Goal: Task Accomplishment & Management: Use online tool/utility

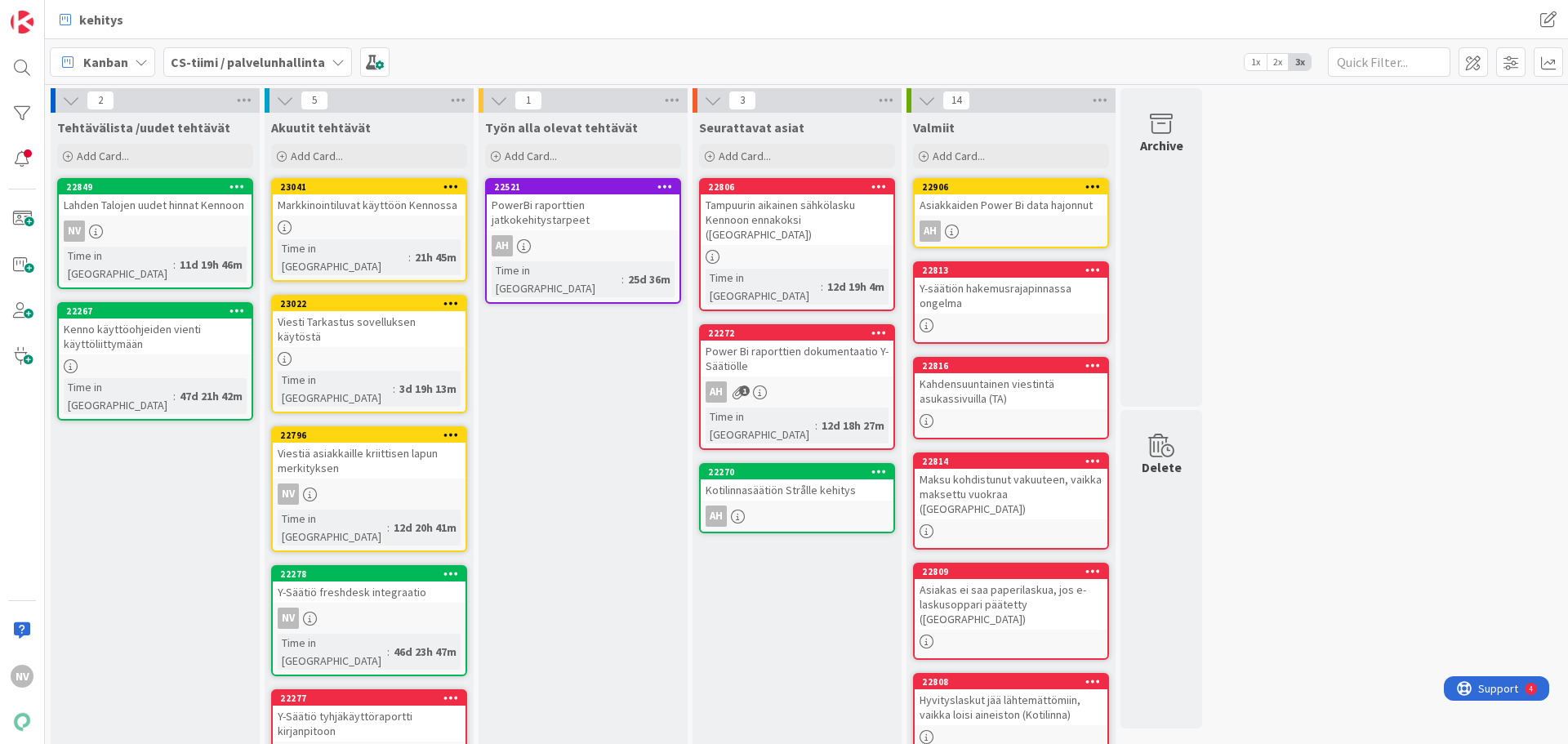
click at [363, 311] on div "Viesti Tarkastus sovelluksen käytöstä" at bounding box center [368, 329] width 193 height 36
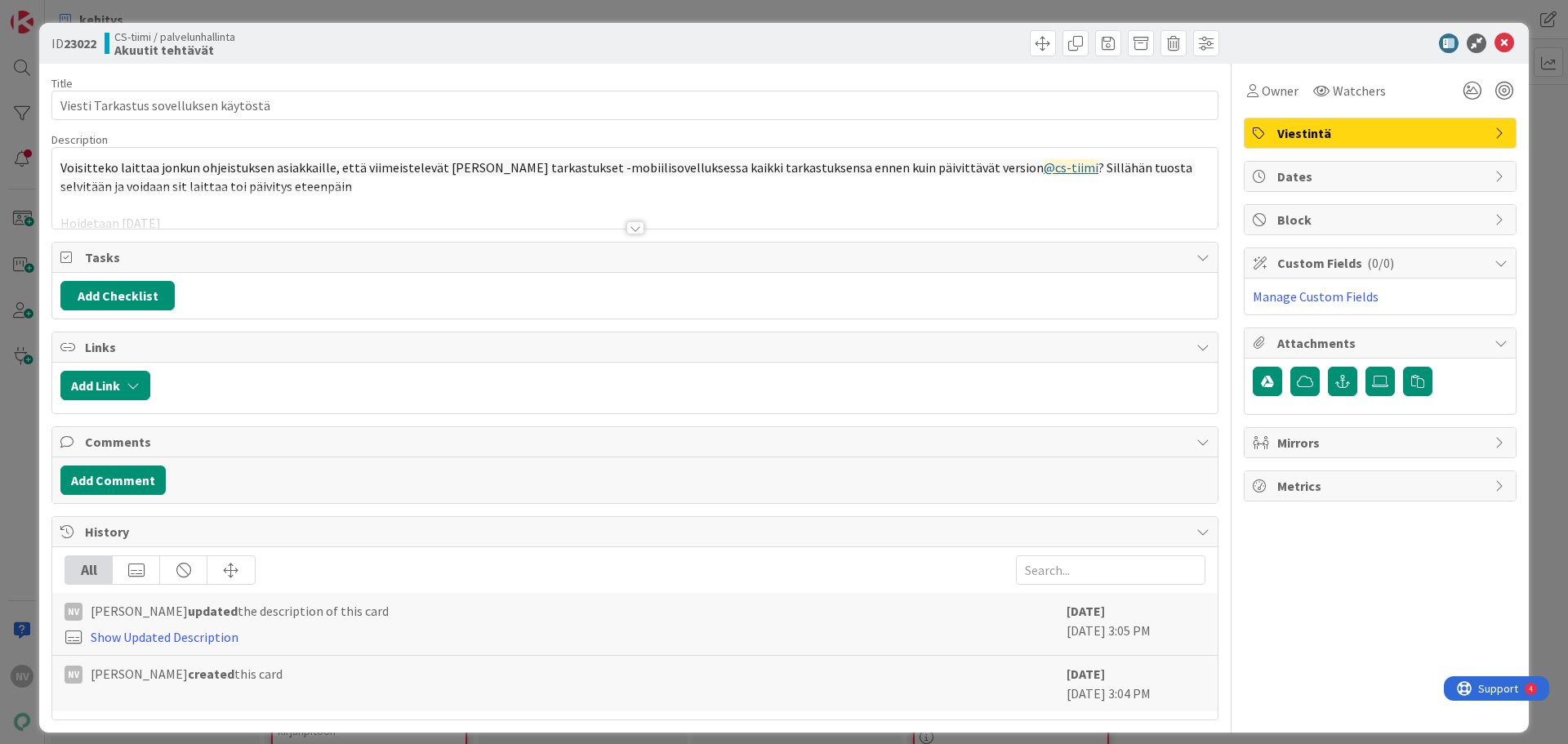
click at [628, 227] on div at bounding box center [635, 228] width 18 height 13
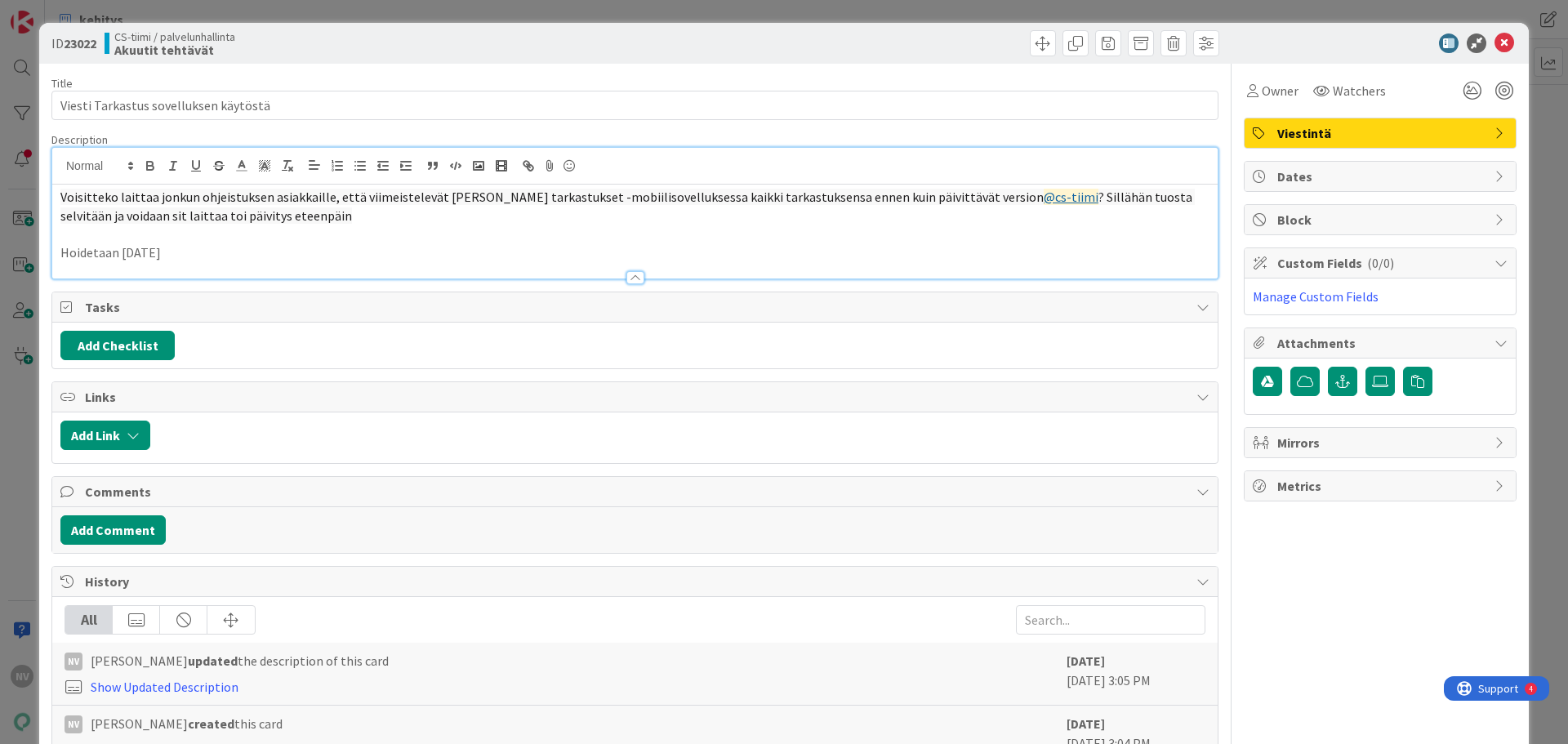
click at [431, 245] on p "Hoidetaan [DATE]" at bounding box center [635, 253] width 1149 height 19
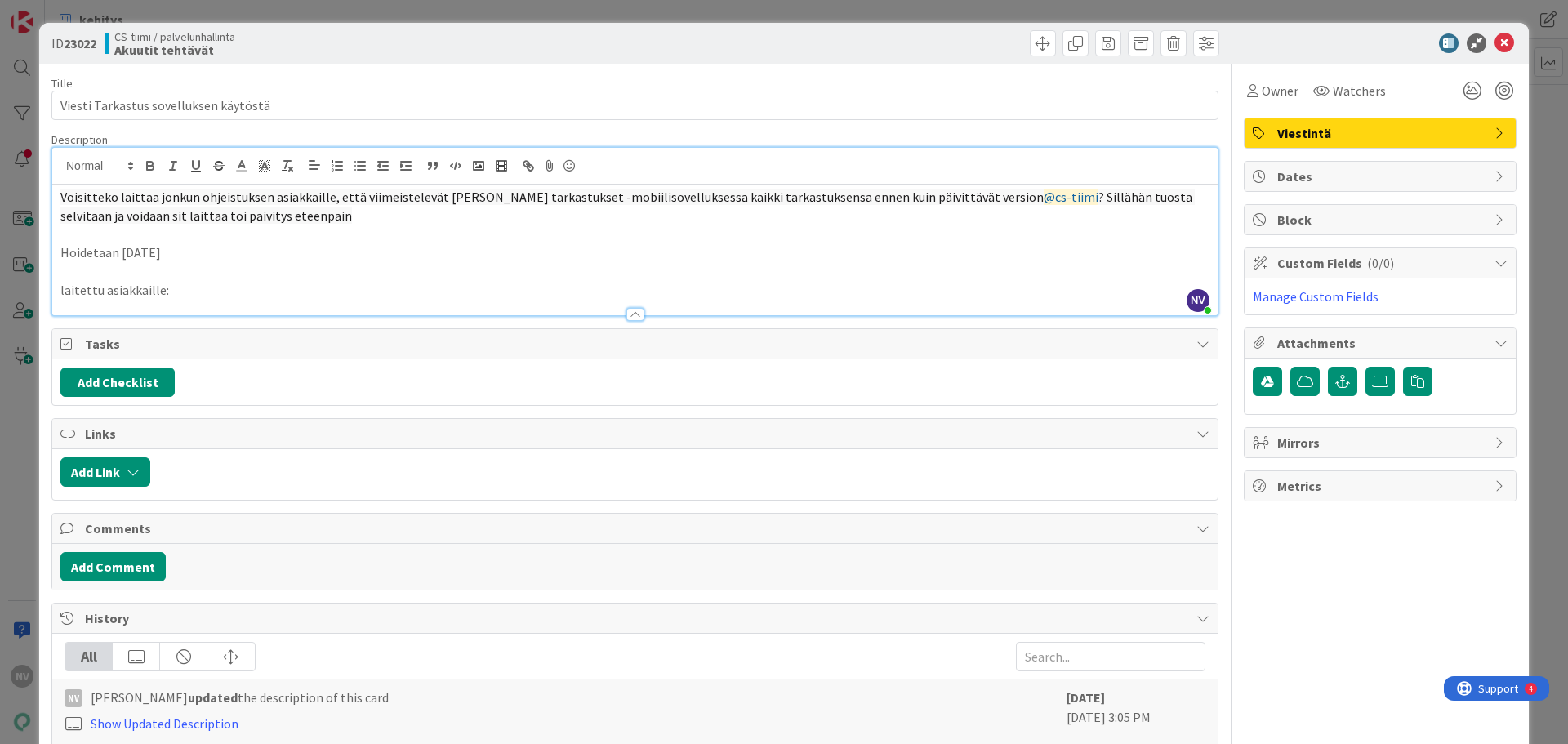
click at [227, 292] on p "laitettu asiakkaille:" at bounding box center [635, 291] width 1149 height 19
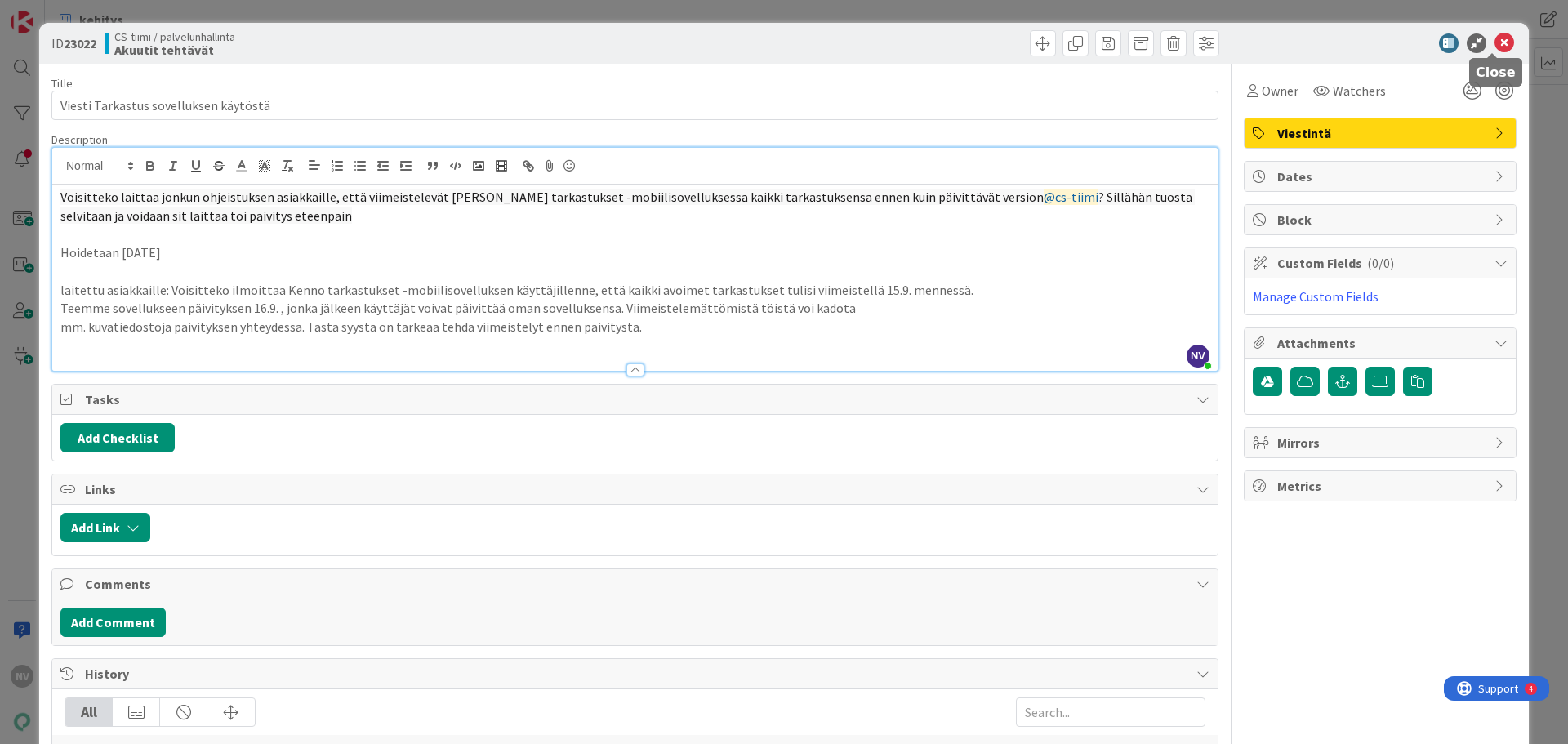
click at [1494, 44] on icon at bounding box center [1503, 43] width 20 height 20
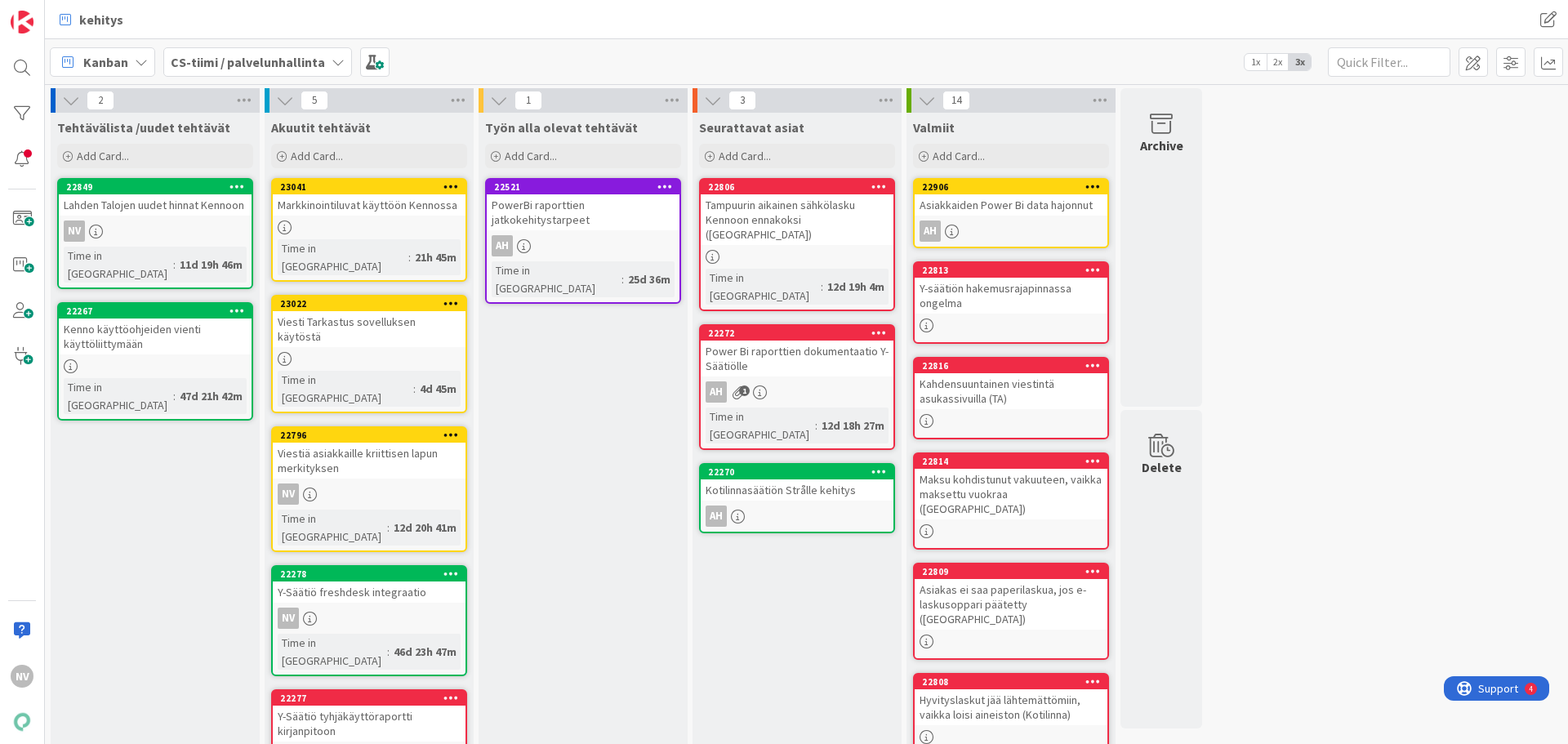
click at [450, 297] on icon at bounding box center [451, 303] width 16 height 11
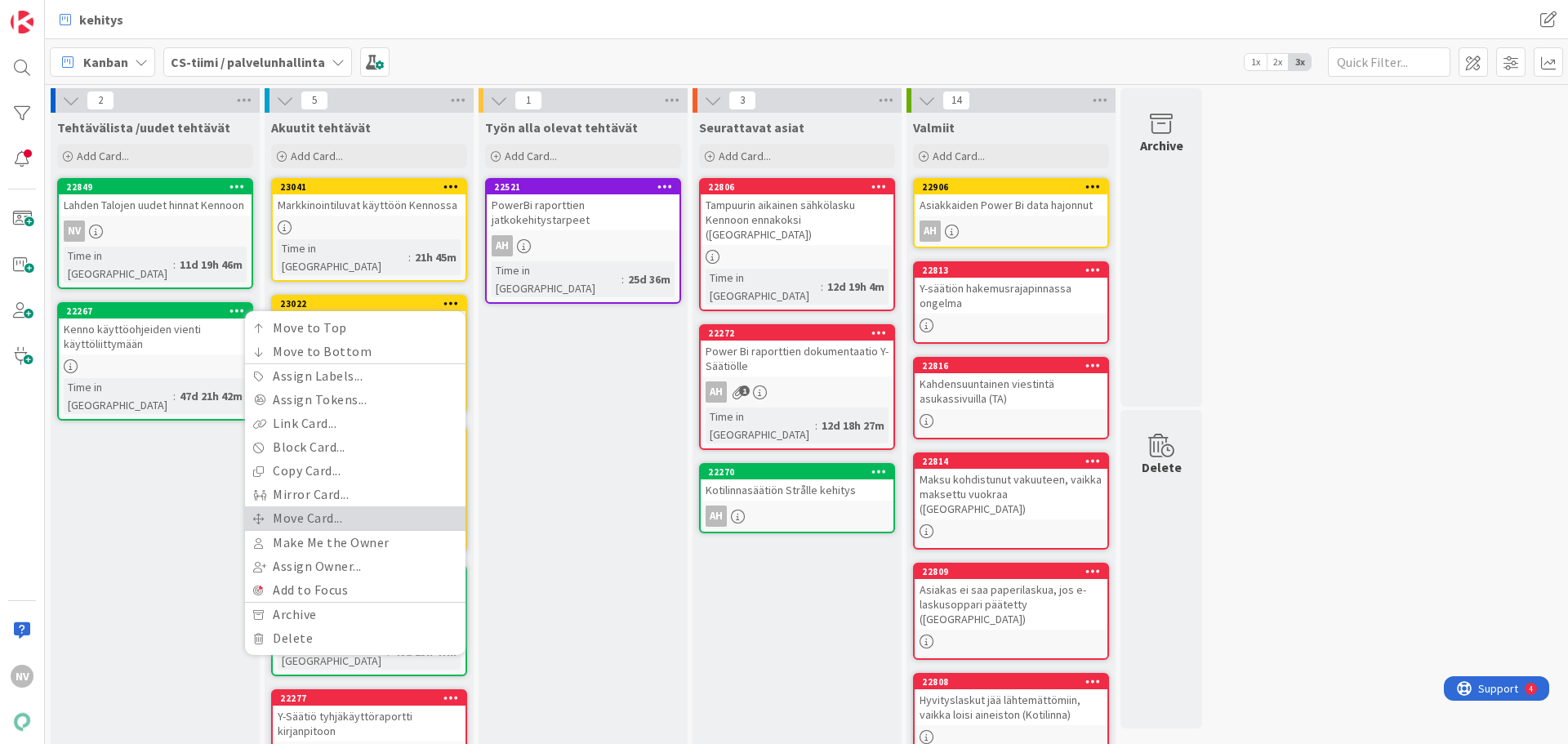
click at [369, 506] on link "Move Card..." at bounding box center [355, 517] width 221 height 24
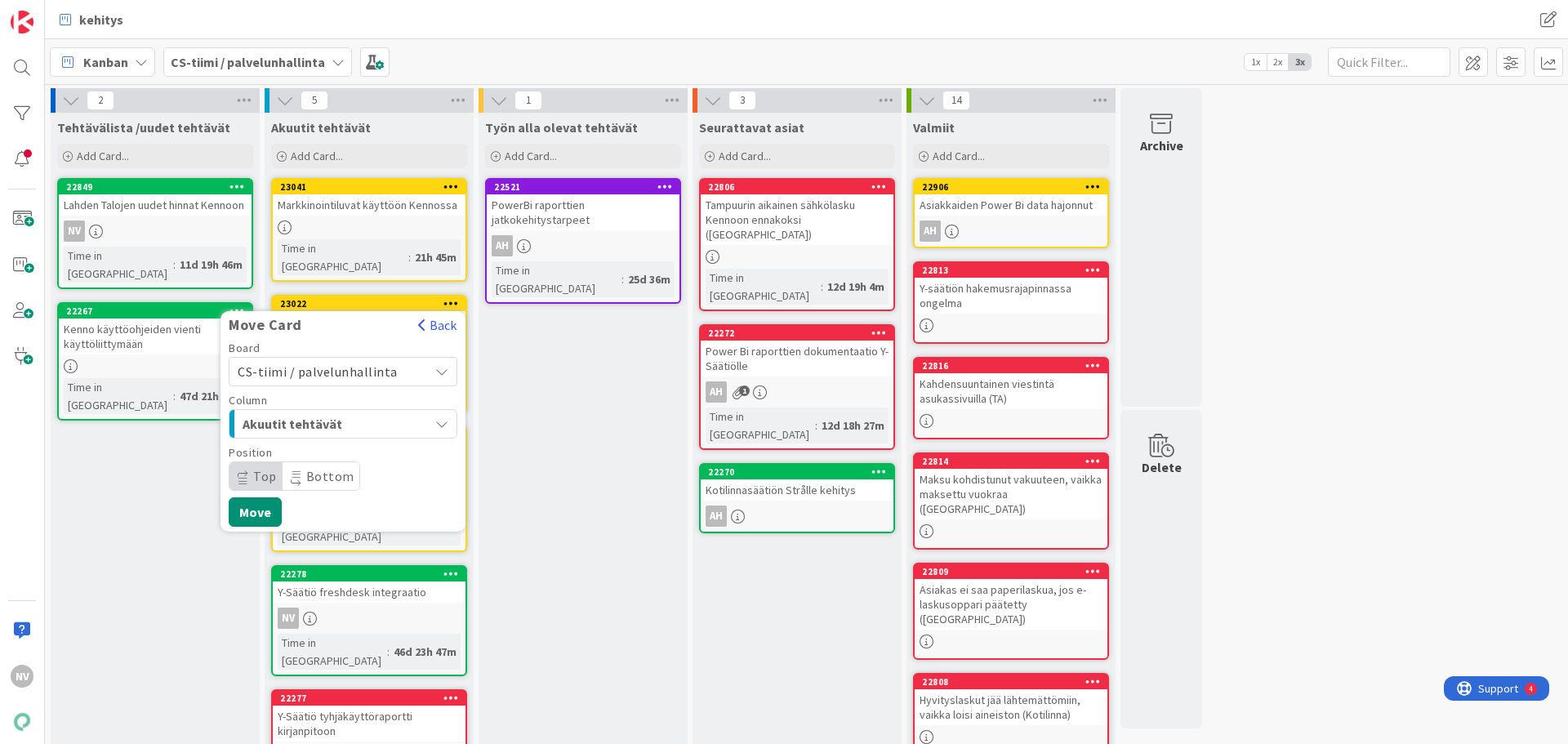
click at [419, 411] on div "Akuutit tehtävät" at bounding box center [334, 424] width 190 height 26
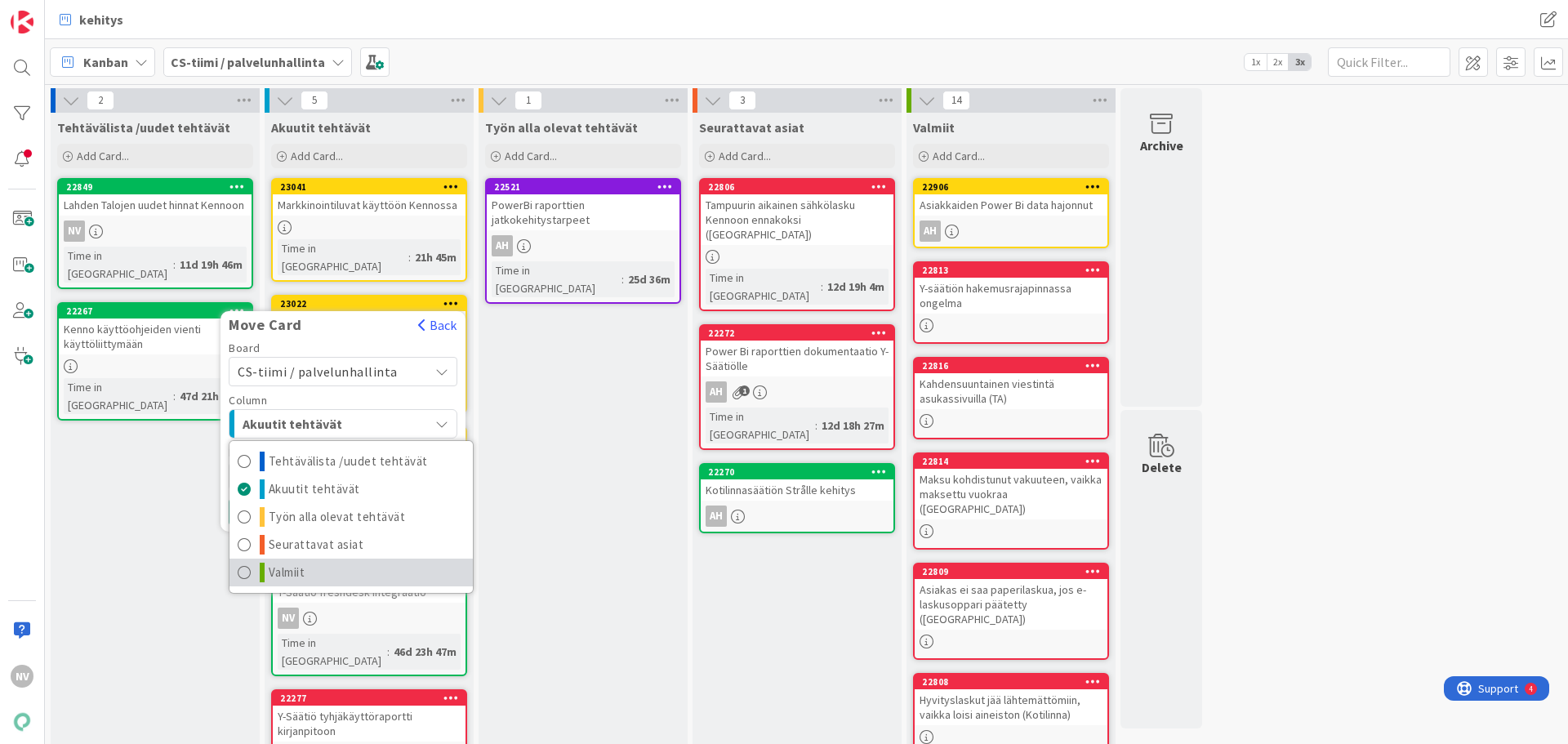
click at [340, 559] on link "Valmiit" at bounding box center [351, 573] width 243 height 28
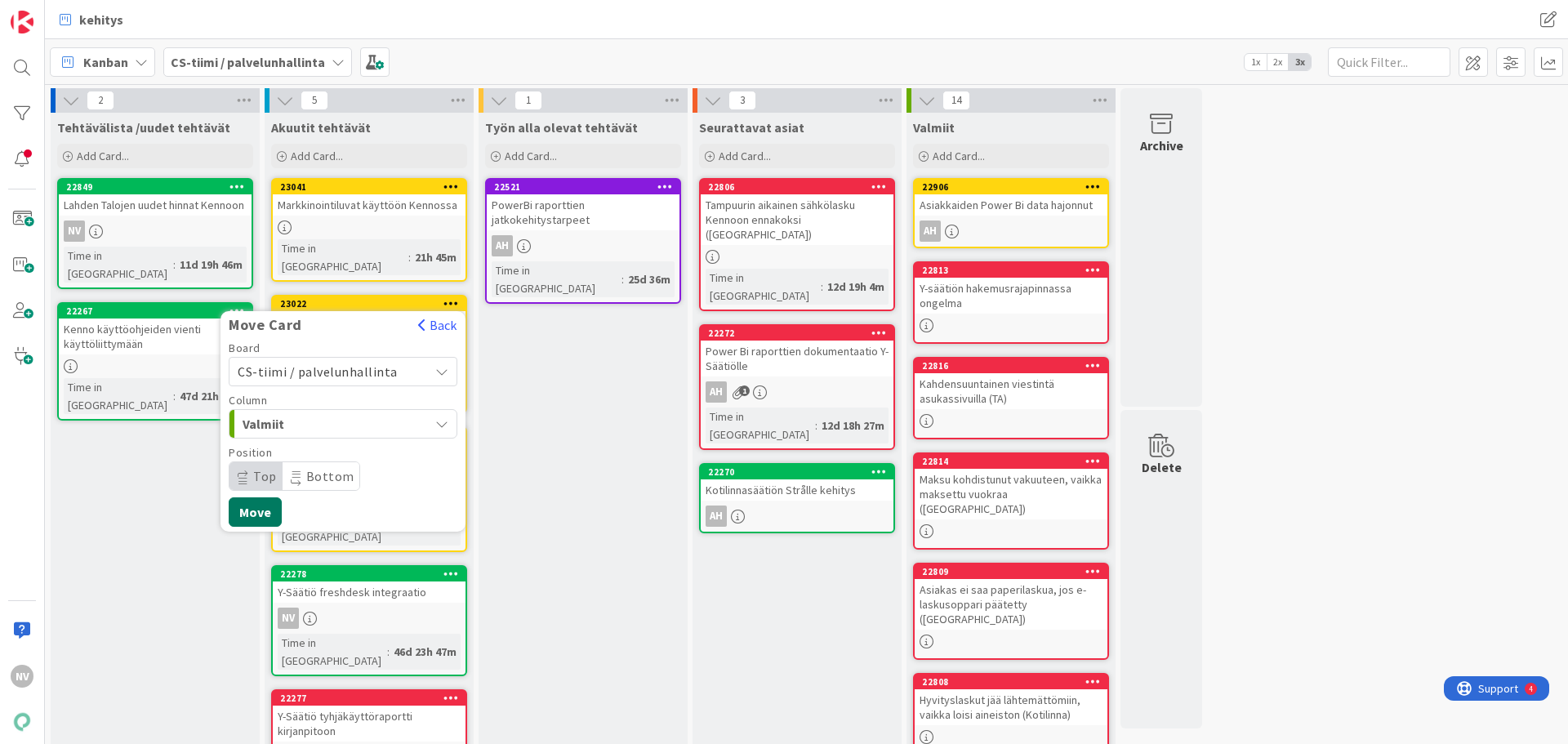
click at [263, 498] on button "Move" at bounding box center [255, 512] width 53 height 29
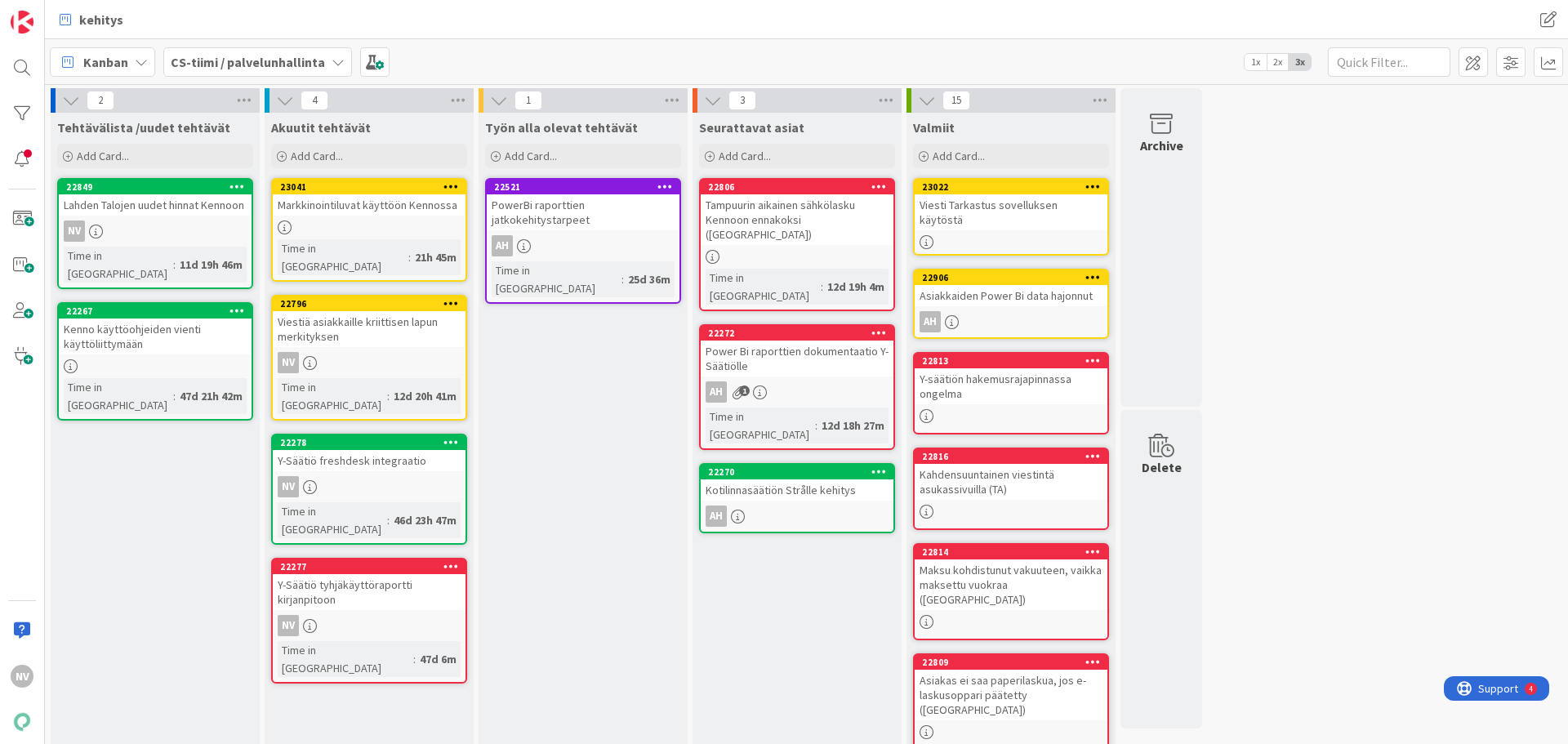
click at [359, 311] on div "Viestiä asiakkaille kriittisen lapun merkityksen" at bounding box center [368, 329] width 193 height 36
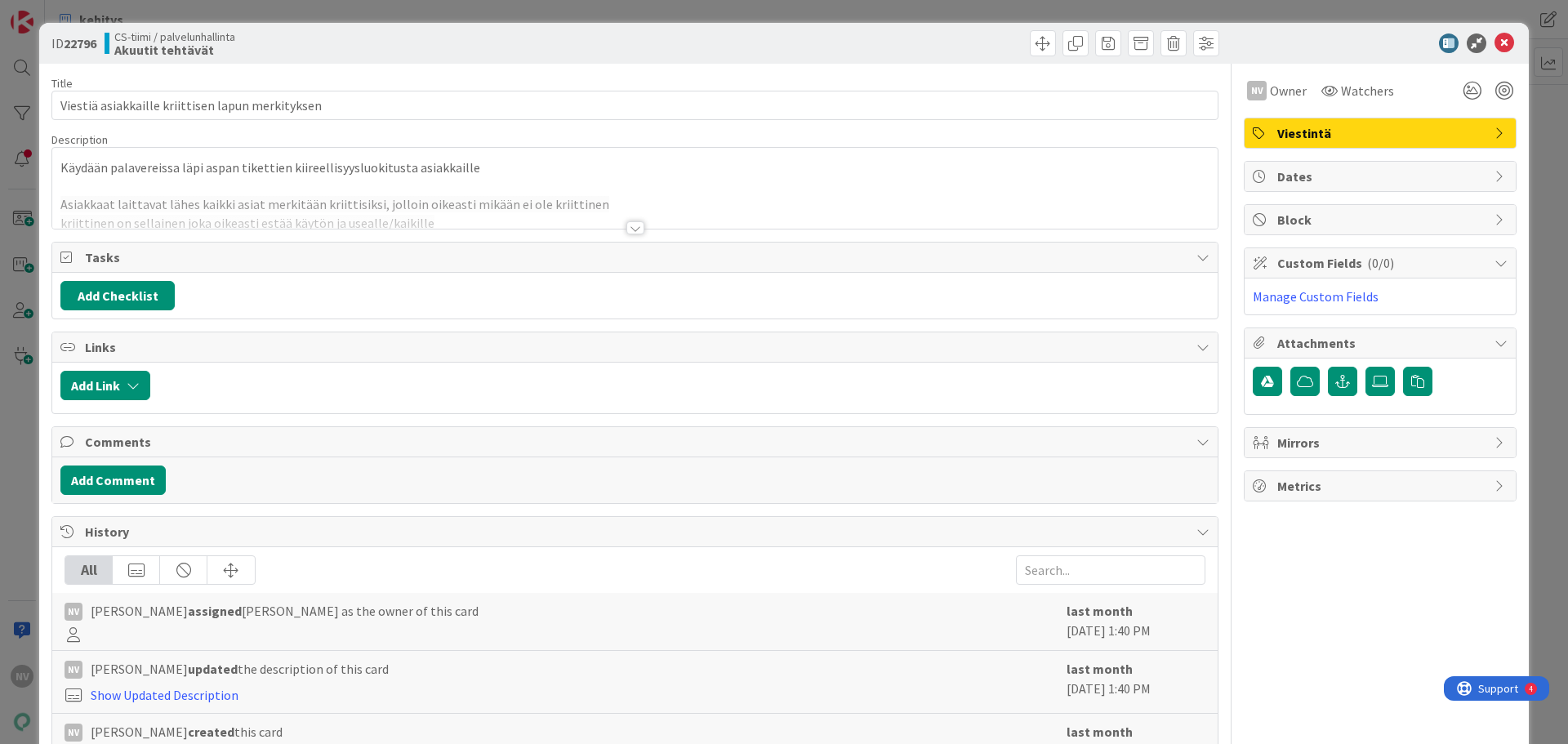
click at [626, 230] on div at bounding box center [635, 228] width 18 height 13
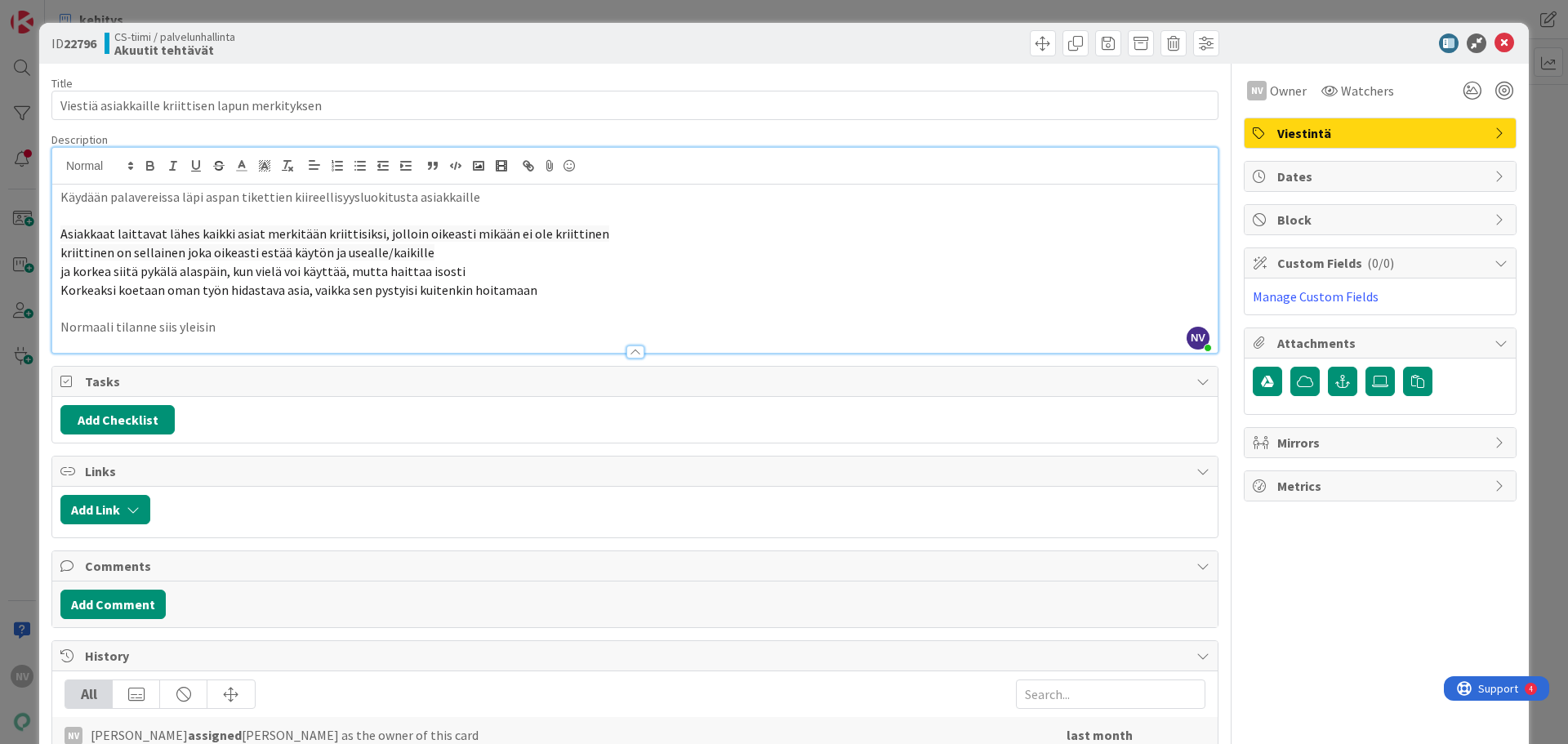
click at [270, 331] on p "Normaali tilanne siis yleisin" at bounding box center [635, 327] width 1149 height 19
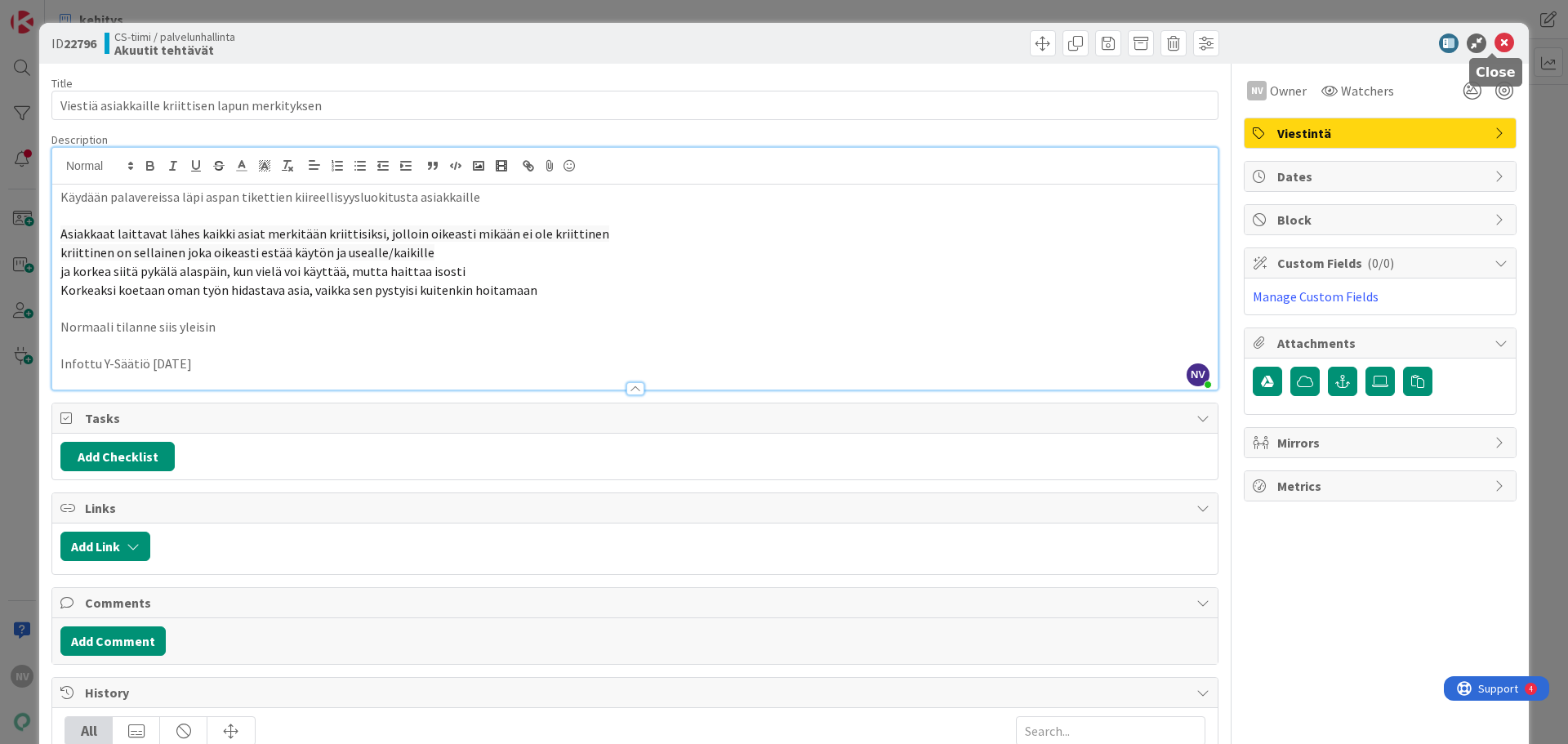
click at [1498, 40] on icon at bounding box center [1503, 43] width 20 height 20
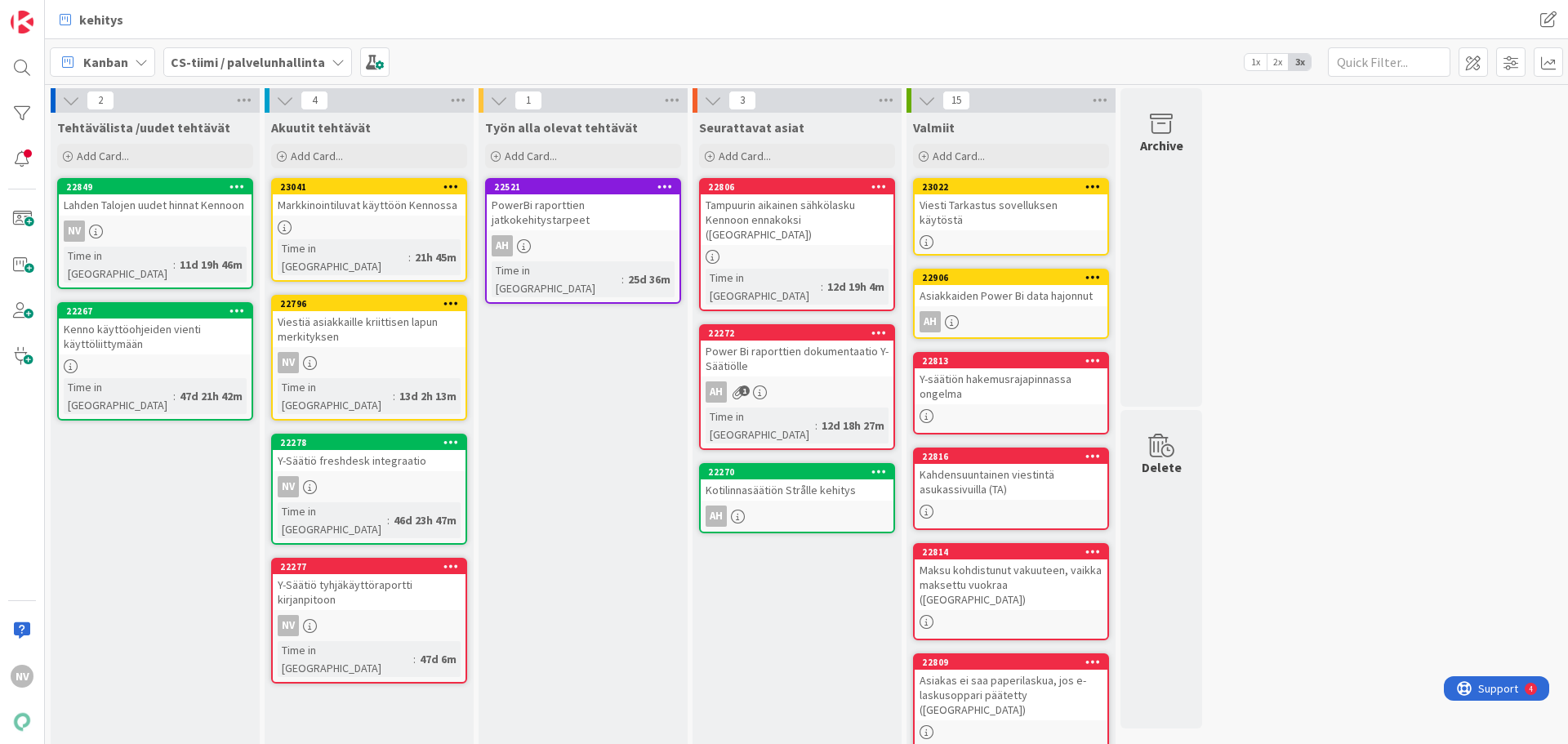
click at [457, 297] on icon at bounding box center [451, 303] width 16 height 11
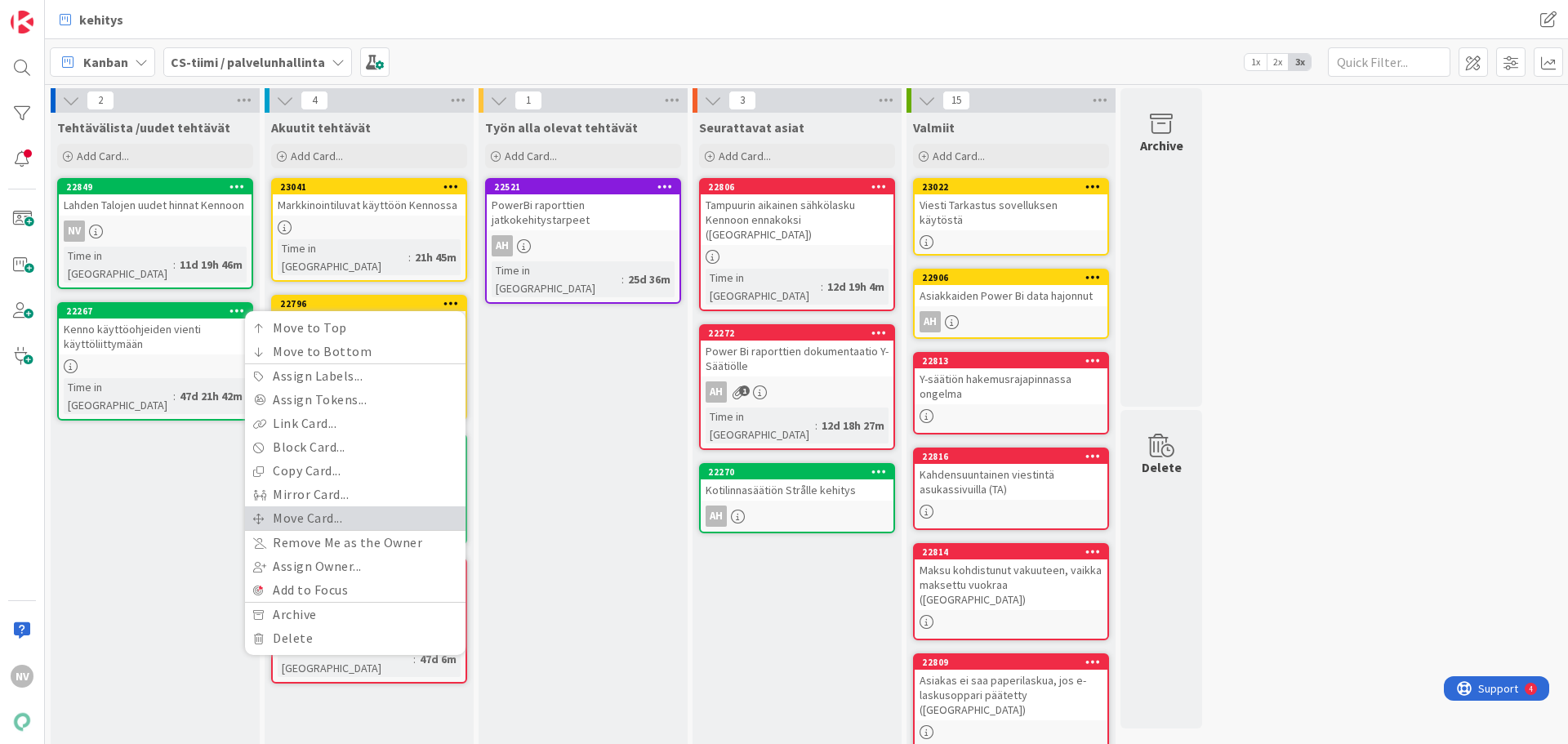
click at [372, 506] on link "Move Card..." at bounding box center [355, 517] width 221 height 24
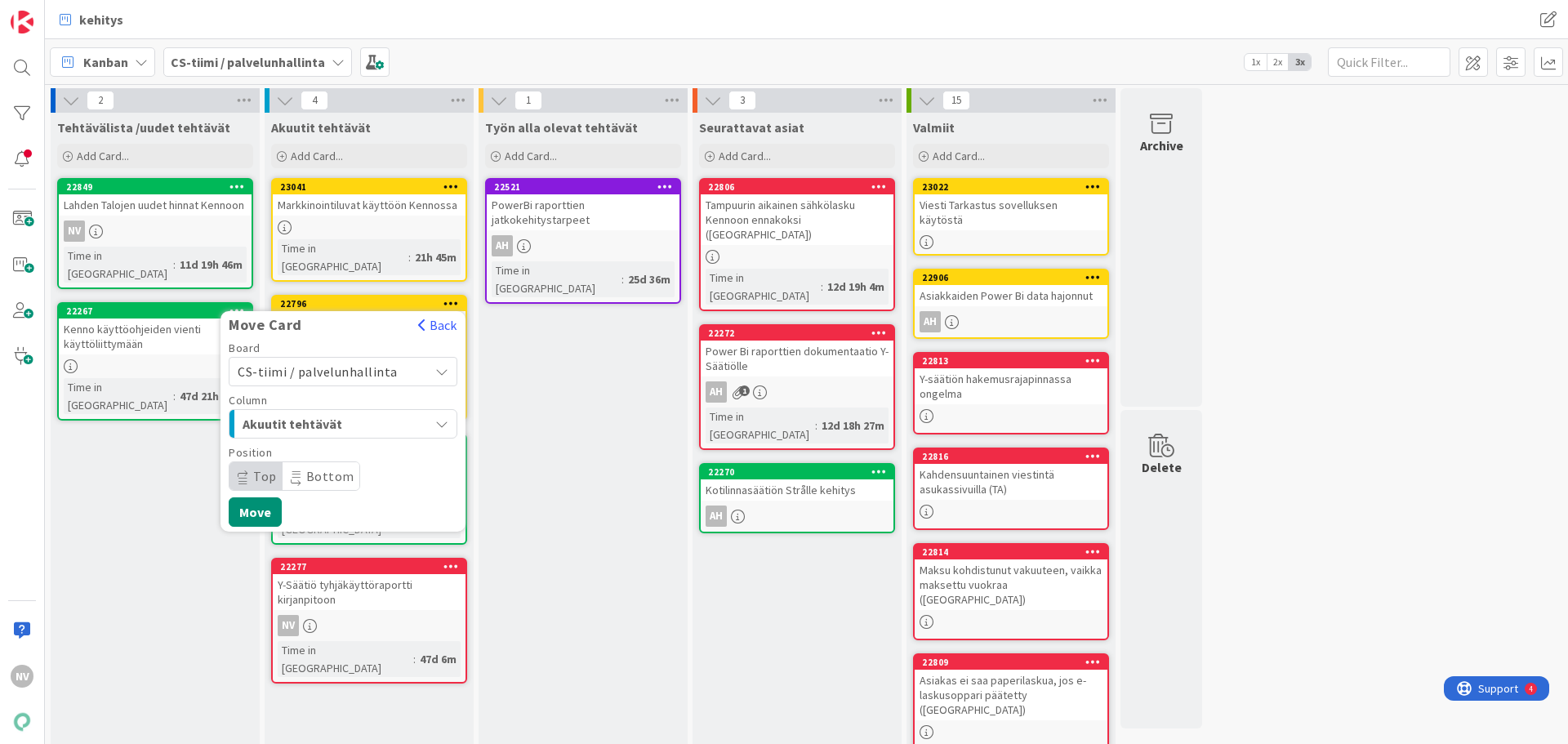
click at [379, 411] on div "Akuutit tehtävät" at bounding box center [334, 424] width 190 height 26
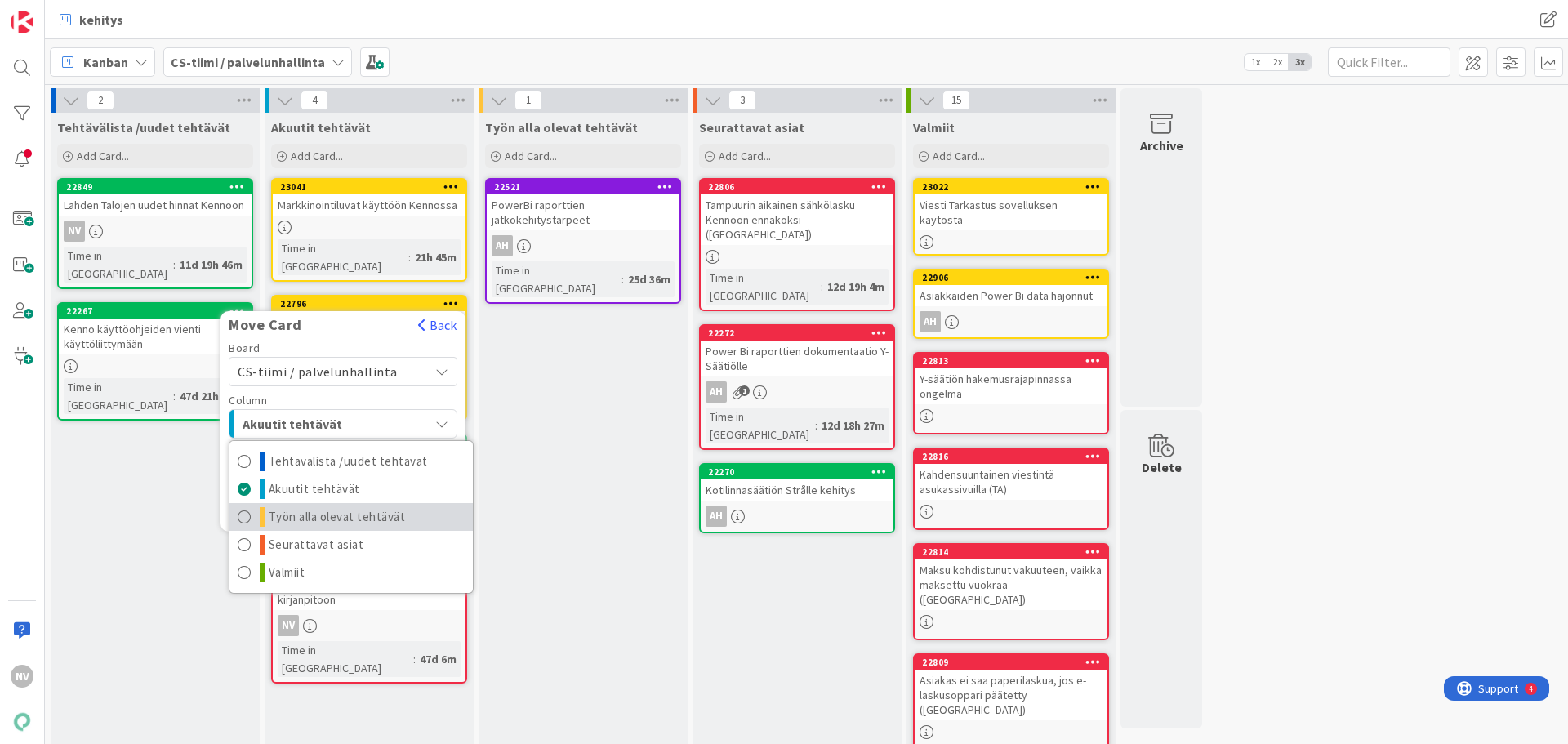
click at [366, 507] on span "Työn alla olevat tehtävät" at bounding box center [337, 516] width 137 height 20
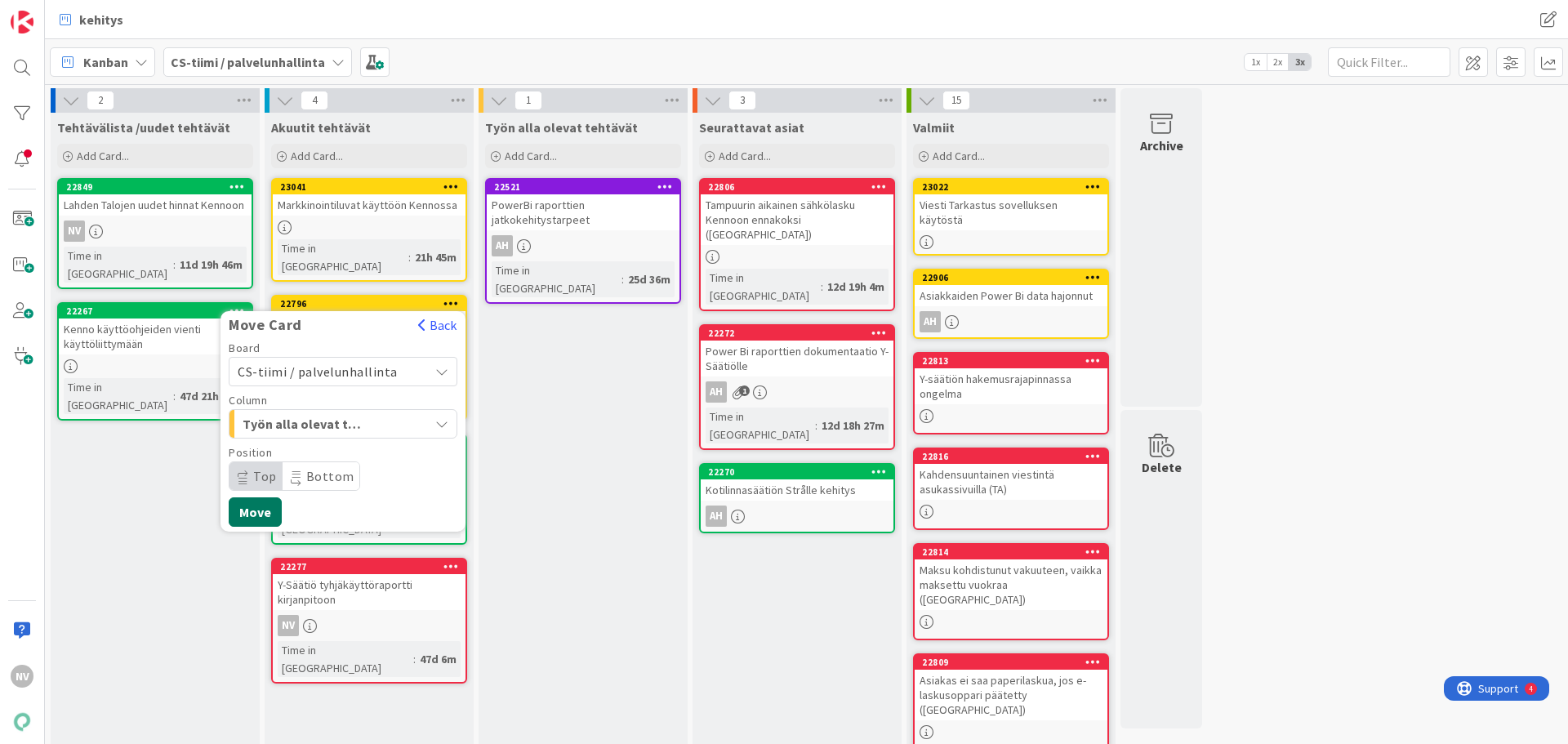
click at [265, 498] on button "Move" at bounding box center [255, 512] width 53 height 29
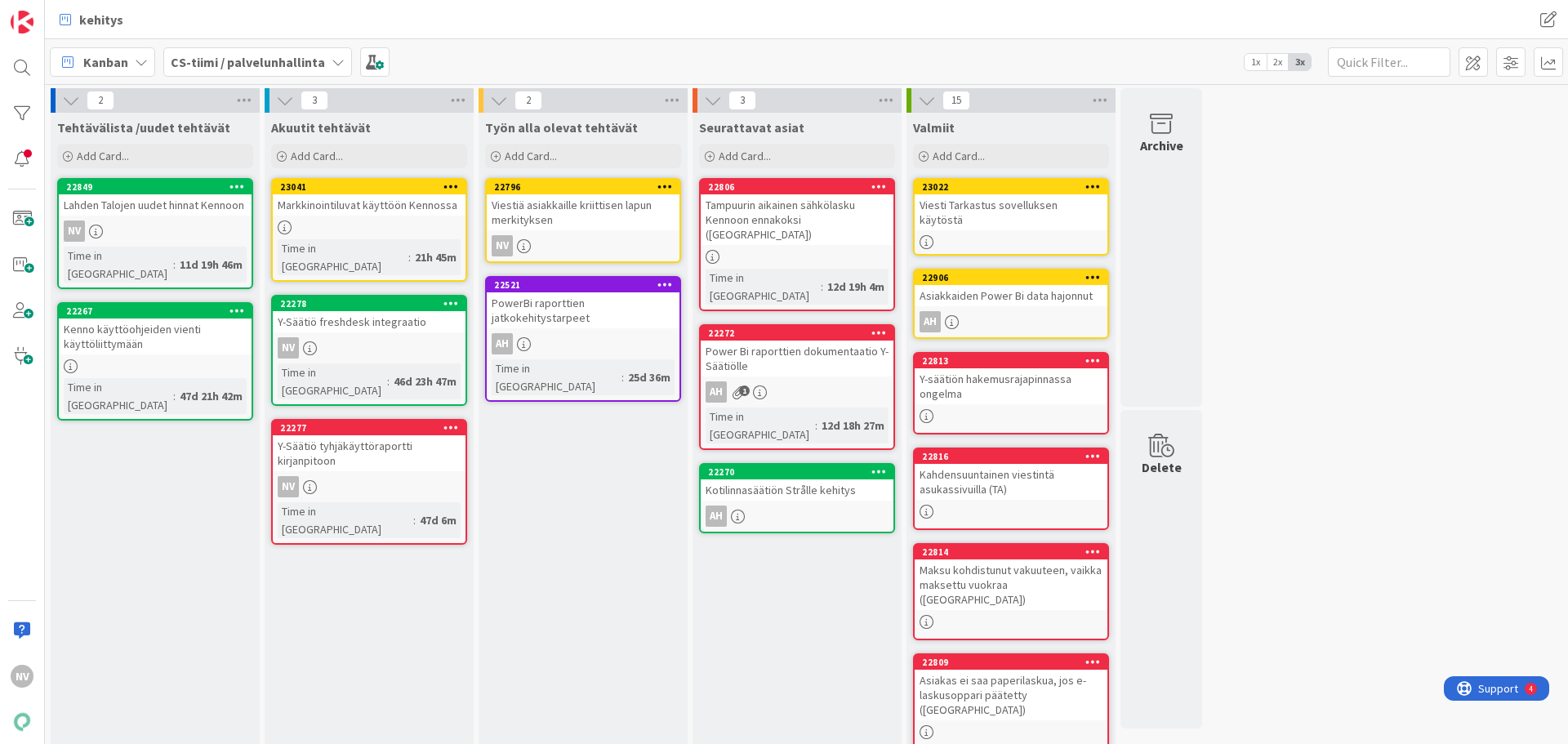
click at [368, 201] on div "Markkinointiluvat käyttöön Kennossa" at bounding box center [368, 205] width 193 height 22
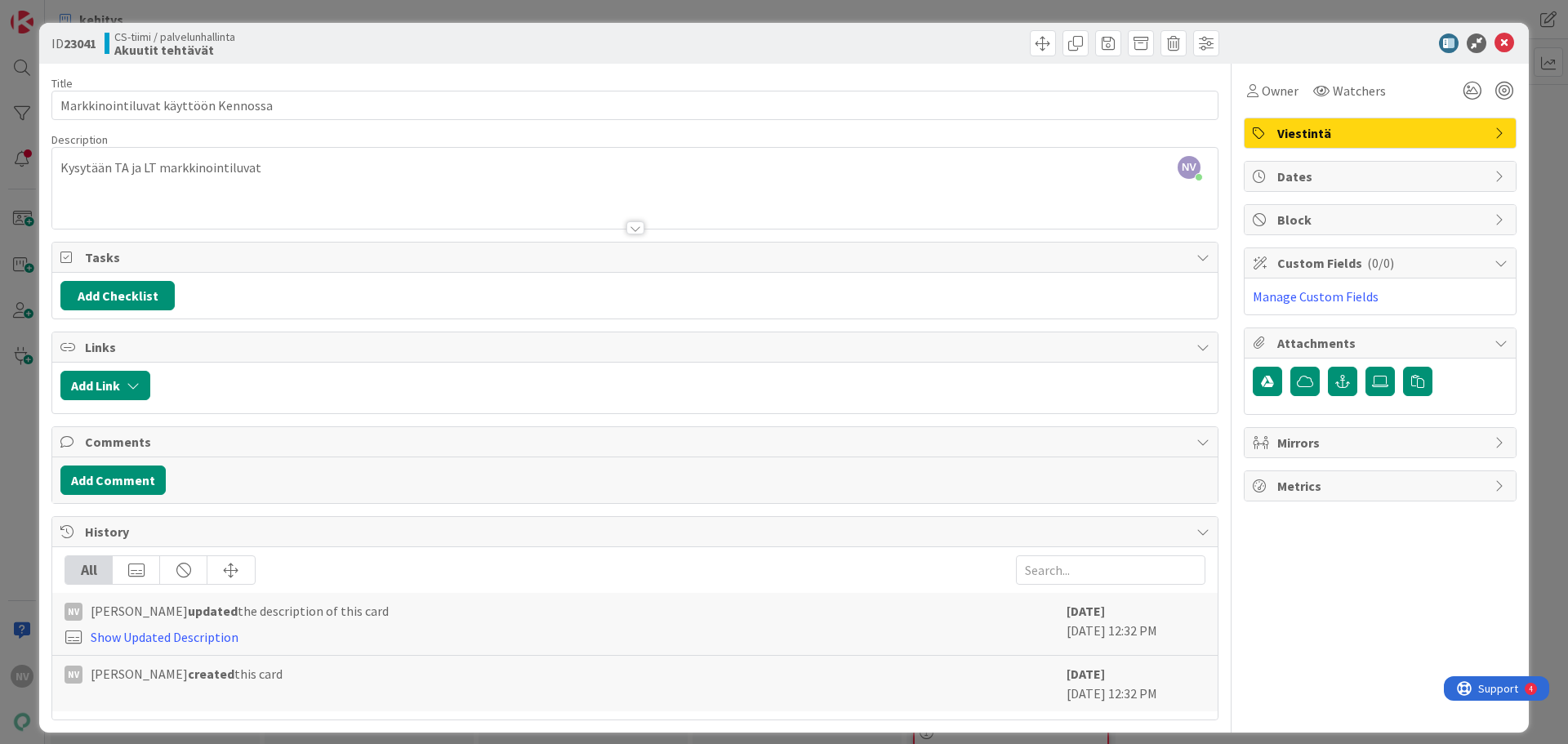
click at [838, 152] on div "NV [PERSON_NAME] just joined Kysytään TA ja LT markkinointiluvat" at bounding box center [635, 188] width 1165 height 81
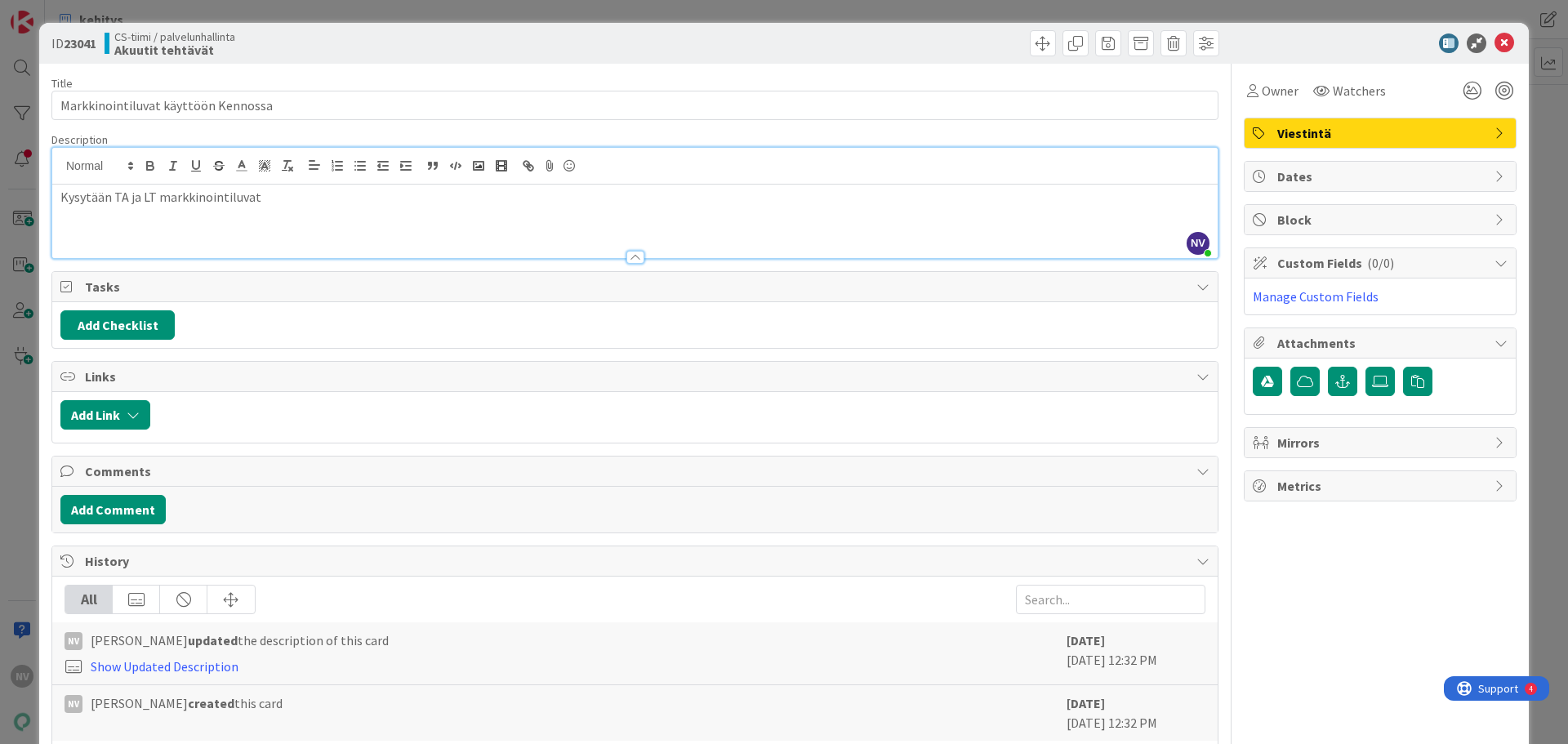
click at [438, 200] on p "Kysytään TA ja LT markkinointiluvat" at bounding box center [635, 198] width 1149 height 19
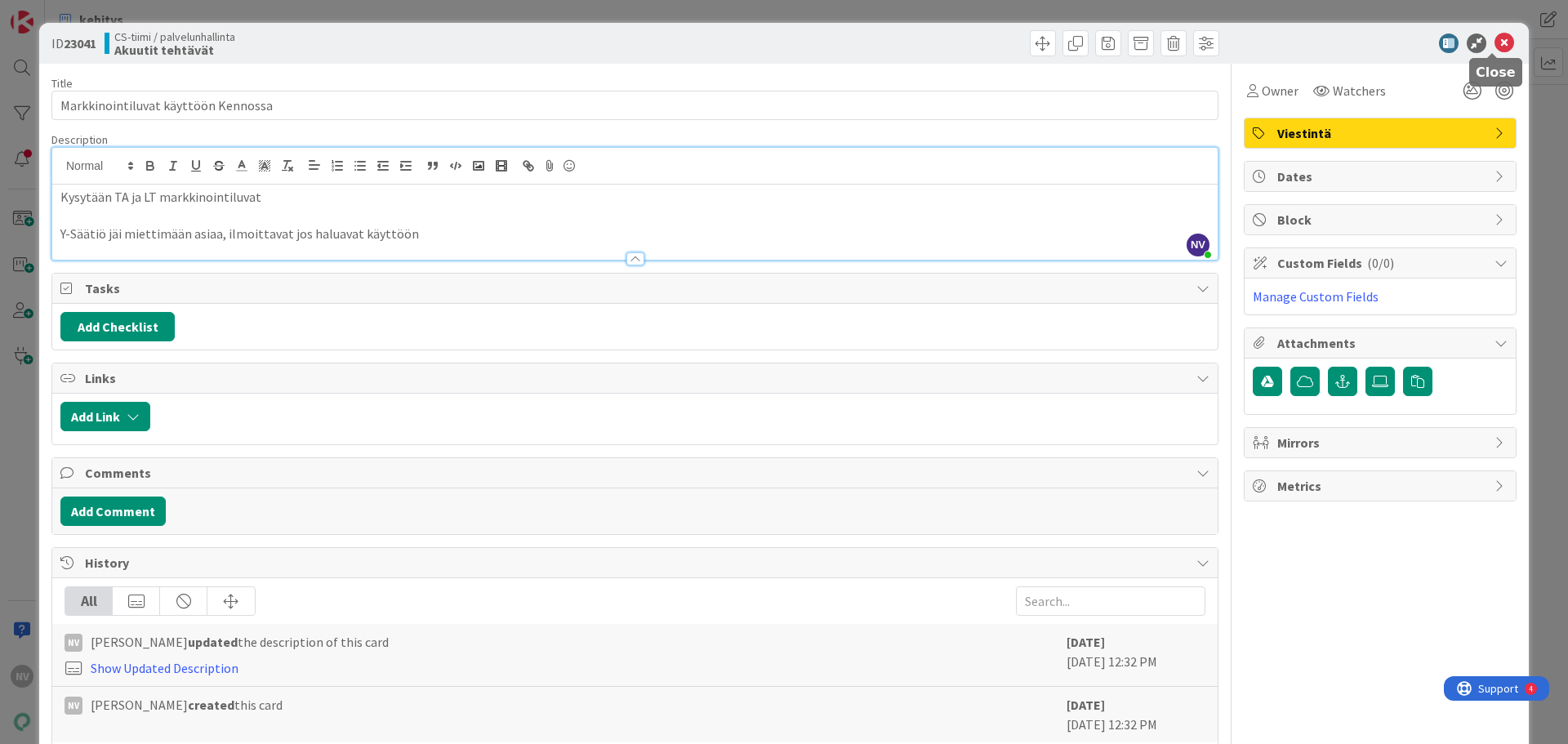
click at [1497, 42] on icon at bounding box center [1503, 43] width 20 height 20
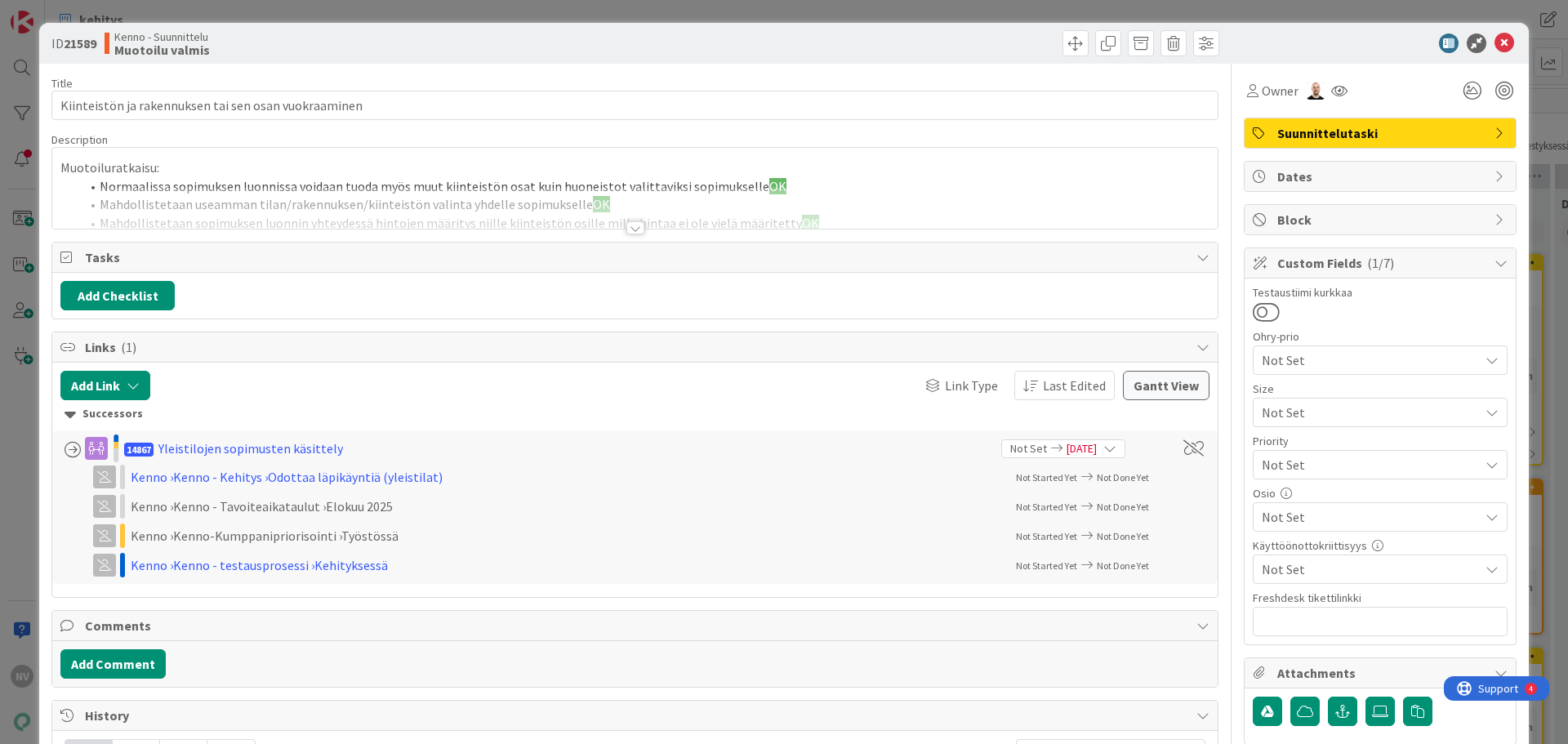
click at [626, 230] on div at bounding box center [635, 228] width 18 height 13
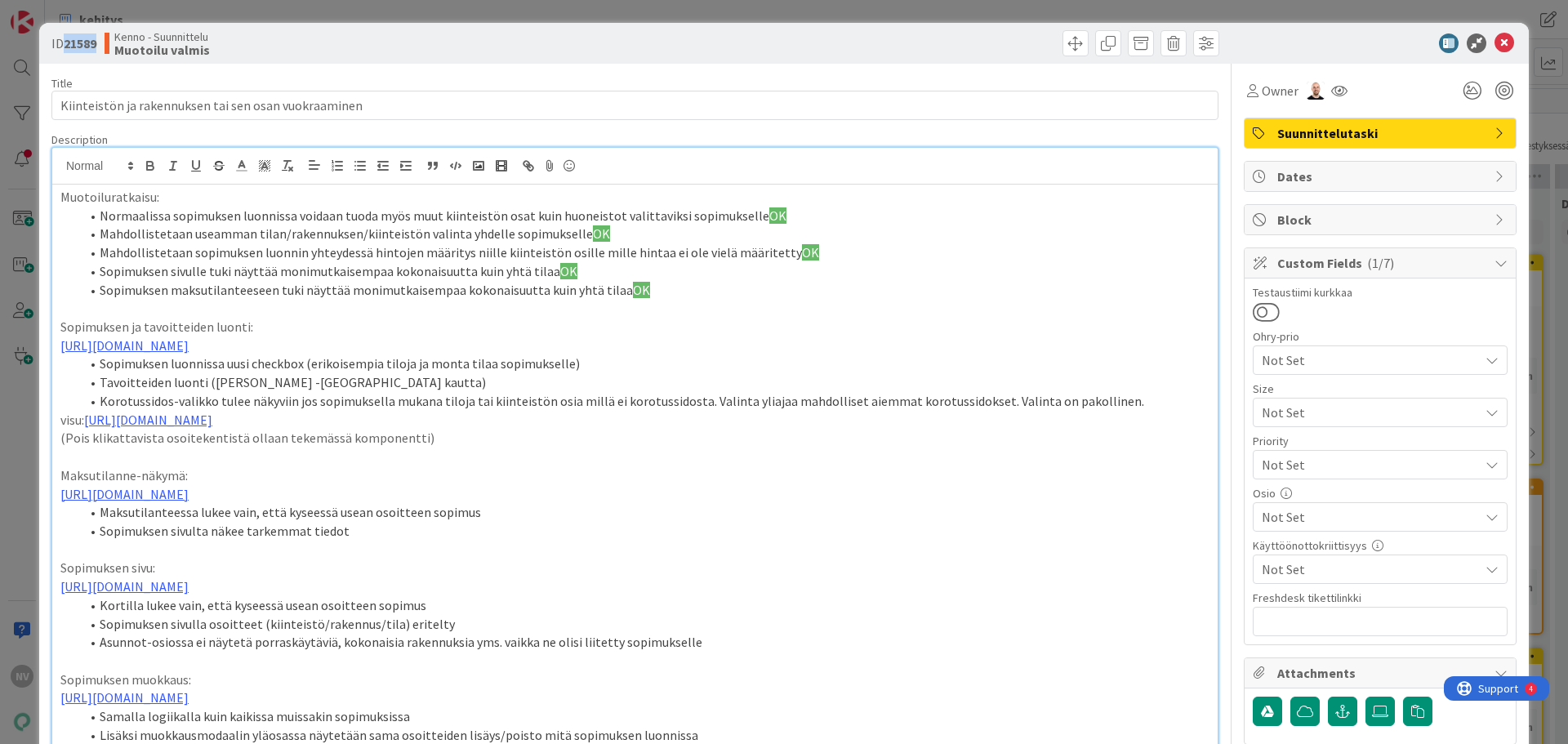
drag, startPoint x: 101, startPoint y: 40, endPoint x: 65, endPoint y: 43, distance: 36.1
click at [65, 43] on div "ID 21589 Kenno - Suunnittelu Muotoilu valmis" at bounding box center [341, 43] width 580 height 26
copy b "21589"
